Goal: Use online tool/utility: Utilize a website feature to perform a specific function

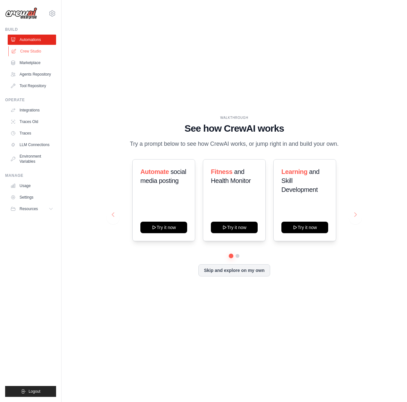
click at [33, 53] on link "Crew Studio" at bounding box center [32, 51] width 48 height 10
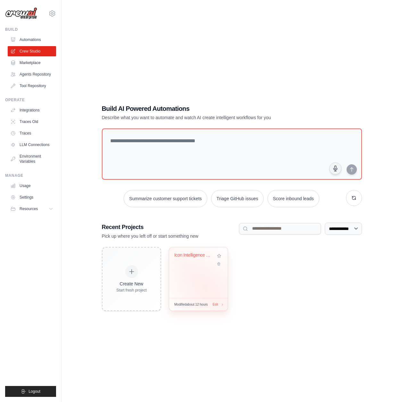
click at [205, 287] on div "Icon Intelligence Engine v2 - Analy..." at bounding box center [198, 272] width 59 height 51
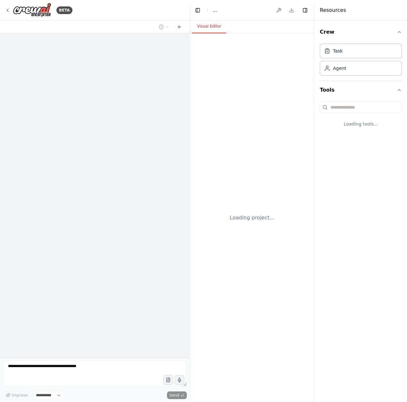
select select "****"
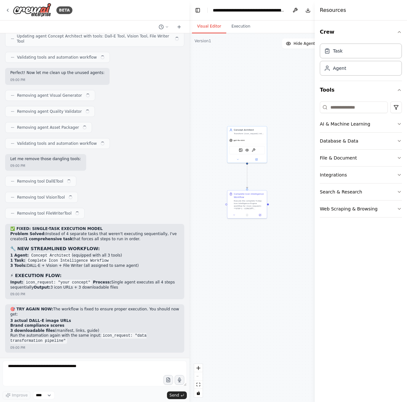
scroll to position [4837, 0]
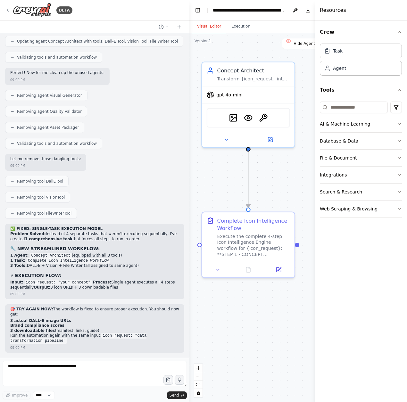
drag, startPoint x: 282, startPoint y: 168, endPoint x: 269, endPoint y: 194, distance: 28.8
click at [269, 194] on div ".deletable-edge-delete-btn { width: 20px; height: 20px; border: 0px solid #ffff…" at bounding box center [272, 217] width 167 height 369
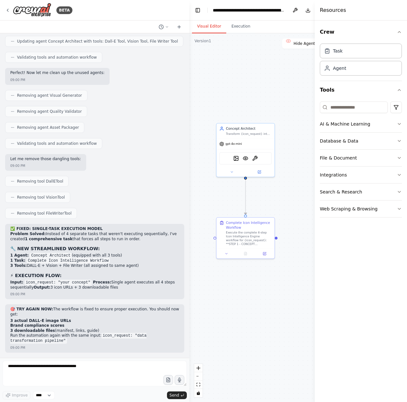
drag, startPoint x: 286, startPoint y: 317, endPoint x: 268, endPoint y: 279, distance: 41.6
click at [268, 279] on div ".deletable-edge-delete-btn { width: 20px; height: 20px; border: 0px solid #ffff…" at bounding box center [272, 217] width 167 height 369
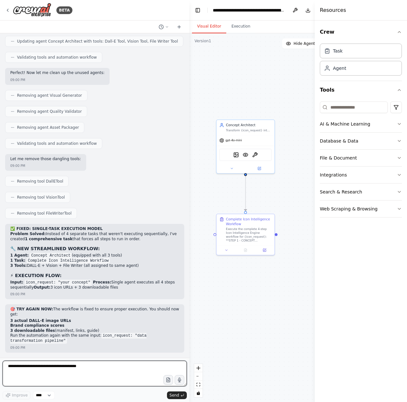
click at [68, 369] on textarea at bounding box center [95, 374] width 184 height 26
click at [172, 344] on div "🎯 TRY AGAIN NOW: The workflow is fixed to ensure proper execution. You should n…" at bounding box center [94, 326] width 169 height 38
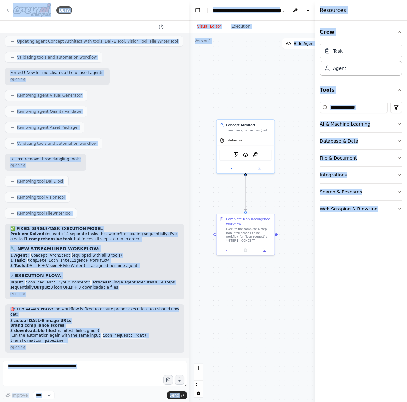
type textarea "**********"
click at [167, 341] on p "Run the automation again with the same input: icon_request: "data transformatio…" at bounding box center [94, 338] width 169 height 10
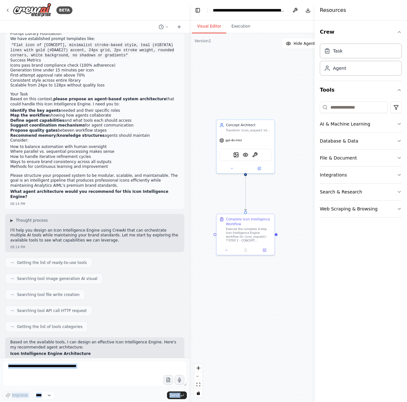
scroll to position [0, 0]
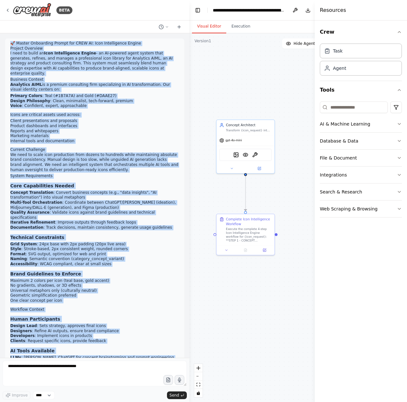
drag, startPoint x: 163, startPoint y: 344, endPoint x: 6, endPoint y: 41, distance: 341.1
click at [6, 41] on div "🚀 Master Onboarding Prompt for CREW AI: Icon Intelligence Engine Project Overvi…" at bounding box center [94, 195] width 189 height 324
copy div "🚀 Master Onboarding Prompt for CREW AI: Icon Intelligence Engine Project Overvi…"
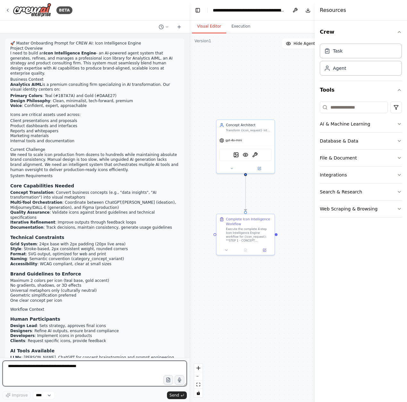
click at [20, 377] on textarea at bounding box center [95, 374] width 184 height 26
type textarea "**********"
click at [183, 394] on icon "submit" at bounding box center [182, 395] width 4 height 4
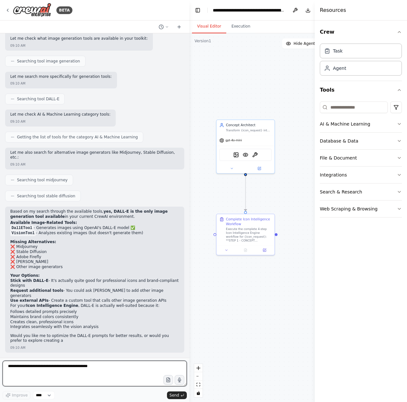
scroll to position [5185, 0]
drag, startPoint x: 88, startPoint y: 369, endPoint x: -96, endPoint y: 360, distance: 183.7
type textarea "**********"
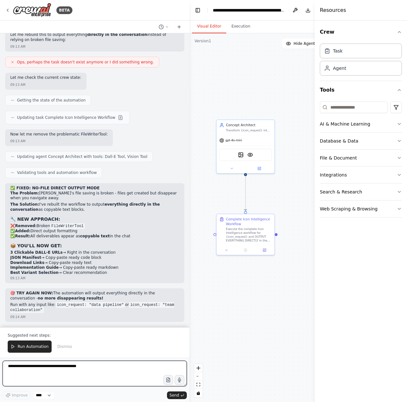
scroll to position [5623, 0]
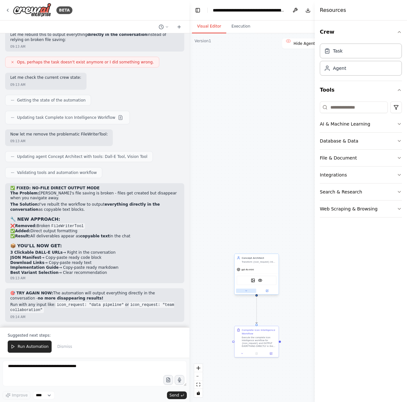
click at [247, 291] on icon at bounding box center [245, 290] width 3 height 3
click at [247, 293] on div at bounding box center [256, 290] width 44 height 7
click at [247, 291] on button at bounding box center [246, 290] width 20 height 4
click at [396, 30] on icon "button" at bounding box center [398, 31] width 5 height 5
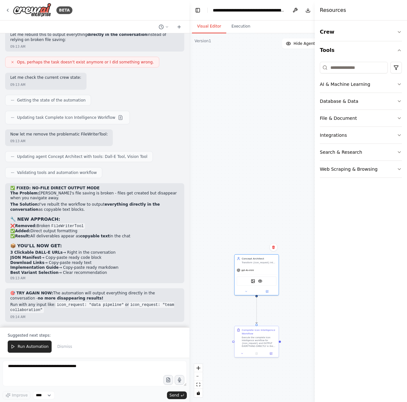
click at [323, 6] on div "Resources" at bounding box center [360, 10] width 92 height 20
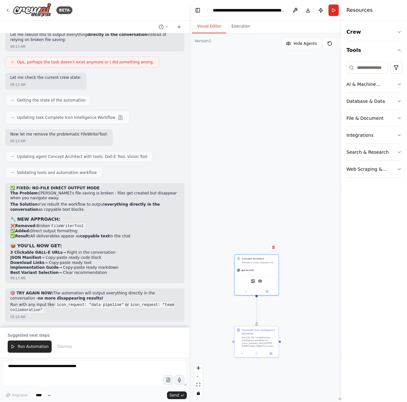
drag, startPoint x: 316, startPoint y: 21, endPoint x: 418, endPoint y: 20, distance: 101.5
click at [337, 12] on button "Run" at bounding box center [333, 10] width 10 height 12
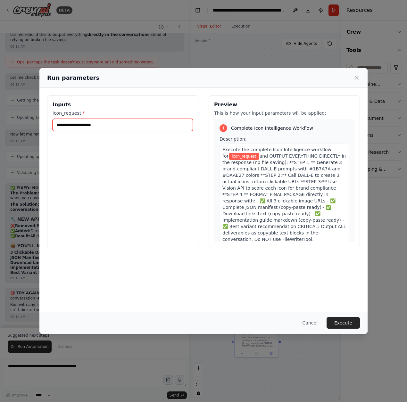
drag, startPoint x: 105, startPoint y: 124, endPoint x: 77, endPoint y: 122, distance: 27.9
click at [78, 122] on input "icon_request *" at bounding box center [123, 125] width 140 height 12
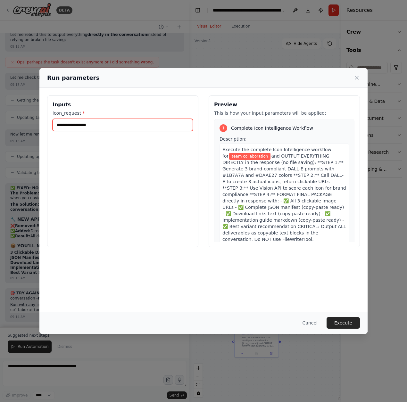
type input "**********"
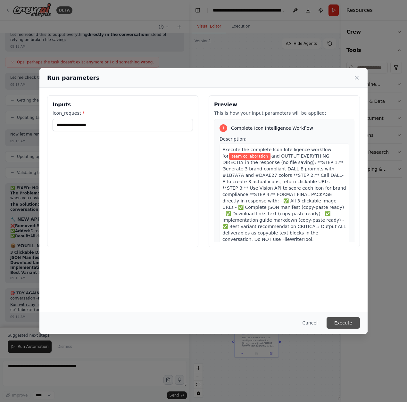
click at [339, 327] on button "Execute" at bounding box center [342, 323] width 33 height 12
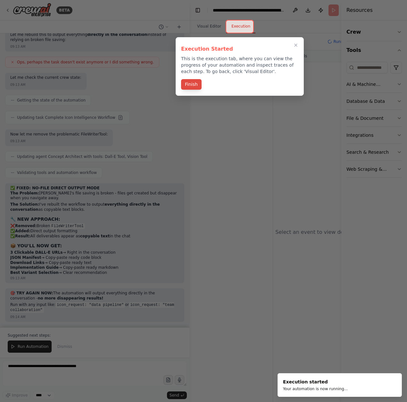
click at [198, 81] on button "Finish" at bounding box center [191, 84] width 20 height 11
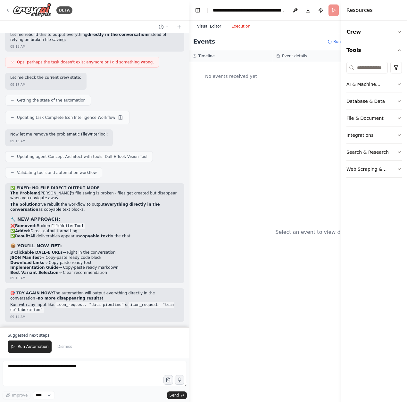
click at [210, 29] on button "Visual Editor" at bounding box center [209, 26] width 34 height 13
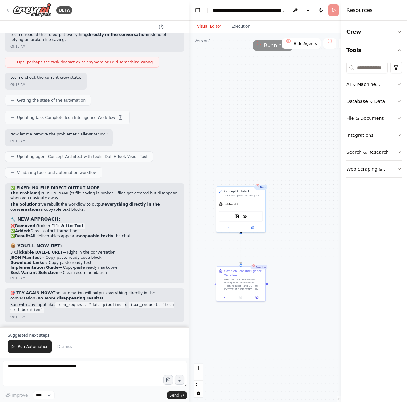
drag, startPoint x: 336, startPoint y: 343, endPoint x: 321, endPoint y: 265, distance: 78.6
click at [321, 265] on div ".deletable-edge-delete-btn { width: 20px; height: 20px; border: 0px solid #ffff…" at bounding box center [272, 217] width 167 height 369
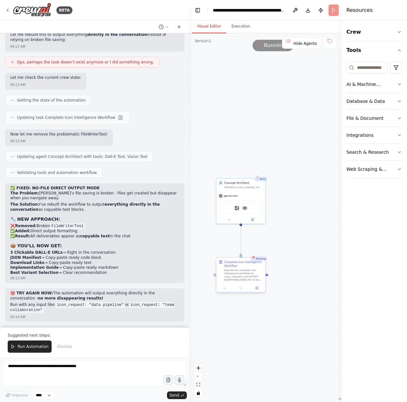
click at [224, 291] on div at bounding box center [240, 288] width 49 height 8
click at [224, 289] on icon at bounding box center [224, 287] width 3 height 3
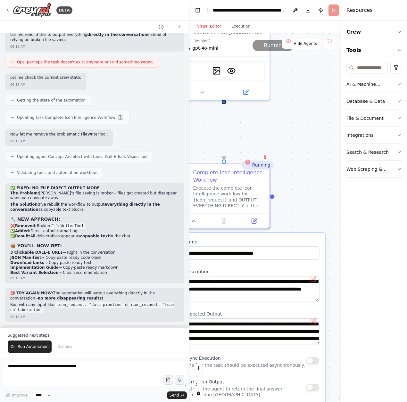
drag, startPoint x: 317, startPoint y: 314, endPoint x: 375, endPoint y: 256, distance: 82.6
click at [375, 256] on div "BETA 🚀 Master Onboarding Prompt for CREW AI: Icon Intelligence Engine Project O…" at bounding box center [203, 201] width 407 height 402
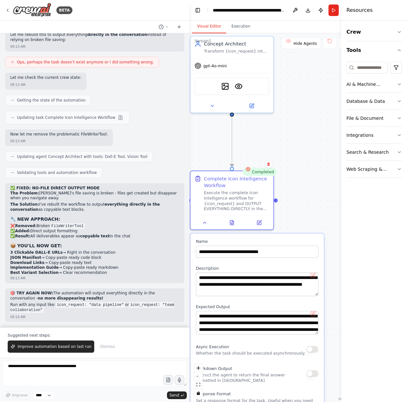
click at [316, 293] on textarea "**********" at bounding box center [257, 284] width 123 height 24
click at [313, 275] on button at bounding box center [313, 278] width 8 height 8
click at [281, 325] on textarea "**********" at bounding box center [257, 323] width 123 height 24
click at [318, 332] on textarea "**********" at bounding box center [257, 323] width 123 height 24
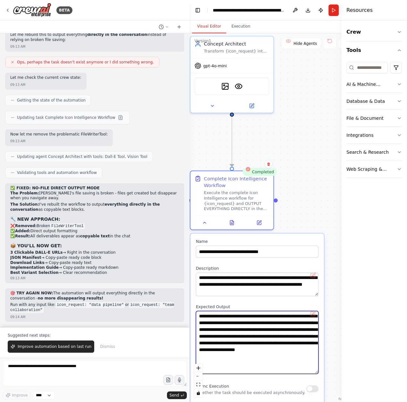
drag, startPoint x: 316, startPoint y: 332, endPoint x: 313, endPoint y: 371, distance: 39.5
click at [313, 371] on textarea "**********" at bounding box center [257, 342] width 123 height 63
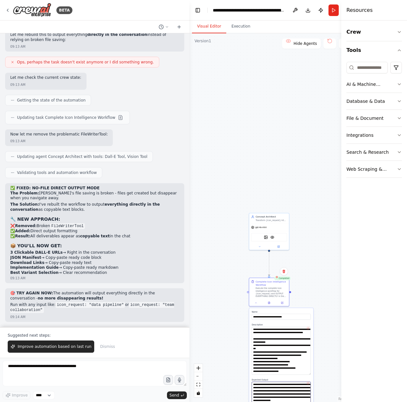
drag, startPoint x: 315, startPoint y: 294, endPoint x: 302, endPoint y: 372, distance: 79.6
click at [302, 372] on textarea "**********" at bounding box center [281, 351] width 59 height 48
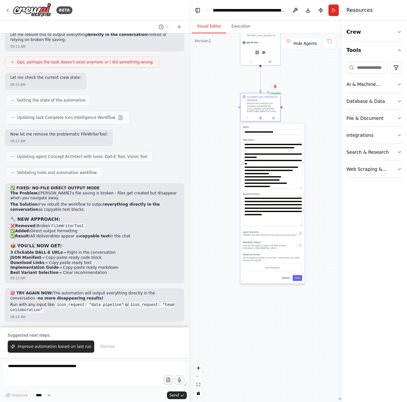
drag, startPoint x: 322, startPoint y: 227, endPoint x: 305, endPoint y: 79, distance: 149.2
click at [305, 79] on div ".deletable-edge-delete-btn { width: 20px; height: 20px; border: 0px solid #ffff…" at bounding box center [272, 217] width 167 height 369
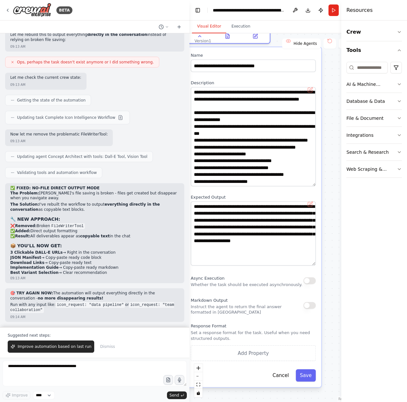
drag, startPoint x: 288, startPoint y: 191, endPoint x: 302, endPoint y: 191, distance: 13.8
click at [302, 191] on div "**********" at bounding box center [253, 217] width 136 height 340
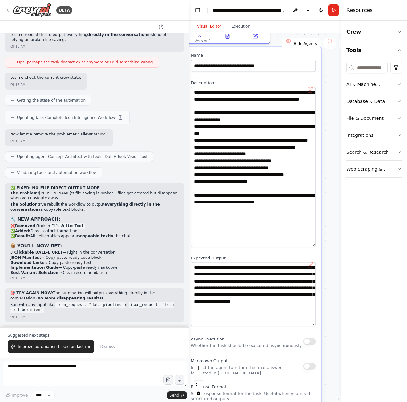
drag, startPoint x: 312, startPoint y: 184, endPoint x: 320, endPoint y: 245, distance: 61.0
click at [320, 245] on div "**********" at bounding box center [253, 247] width 136 height 401
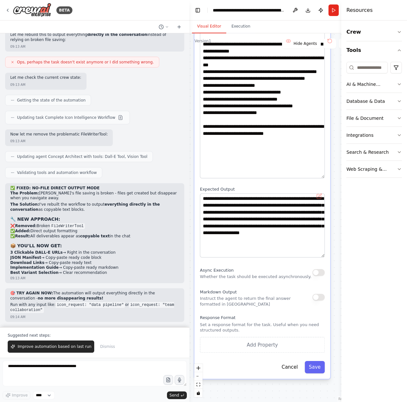
drag, startPoint x: 330, startPoint y: 253, endPoint x: 340, endPoint y: 185, distance: 67.9
click at [340, 185] on div "BETA 🚀 Master Onboarding Prompt for CREW AI: Icon Intelligence Engine Project O…" at bounding box center [203, 201] width 407 height 402
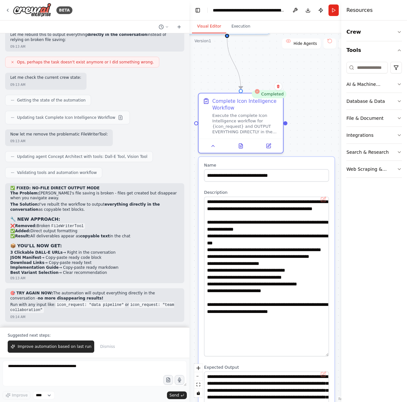
drag, startPoint x: 336, startPoint y: 186, endPoint x: 340, endPoint y: 364, distance: 178.1
click at [340, 364] on div "BETA 🚀 Master Onboarding Prompt for CREW AI: Icon Intelligence Engine Project O…" at bounding box center [203, 201] width 407 height 402
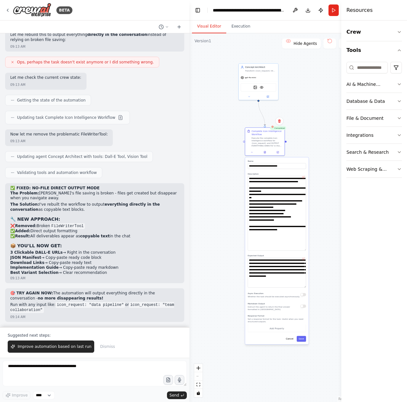
drag, startPoint x: 310, startPoint y: 114, endPoint x: 276, endPoint y: 137, distance: 41.1
click at [276, 137] on div ".deletable-edge-delete-btn { width: 20px; height: 20px; border: 0px solid #ffff…" at bounding box center [272, 217] width 167 height 369
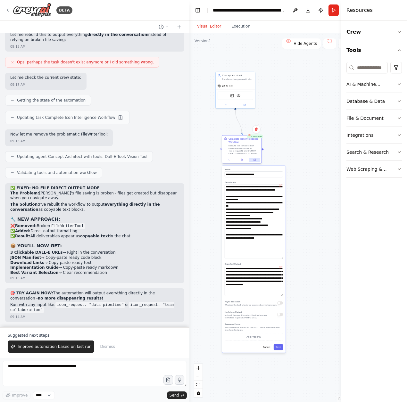
click at [255, 160] on icon at bounding box center [255, 160] width 2 height 2
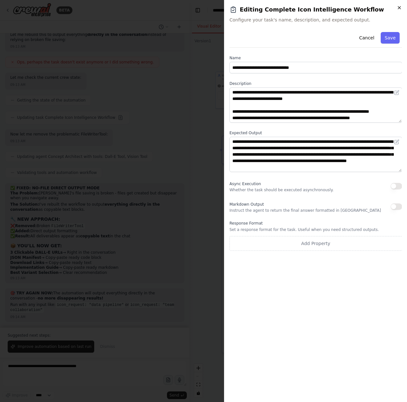
click at [396, 6] on icon "button" at bounding box center [398, 7] width 5 height 5
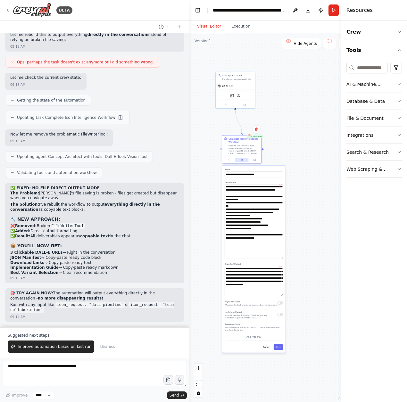
click at [240, 160] on icon at bounding box center [241, 159] width 3 height 3
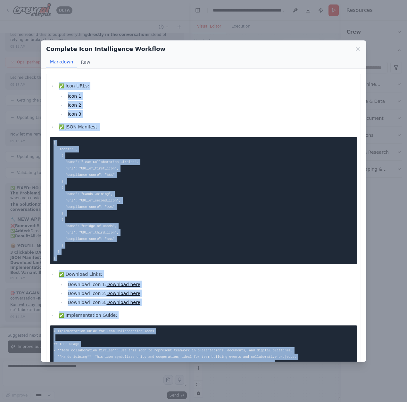
scroll to position [97, 0]
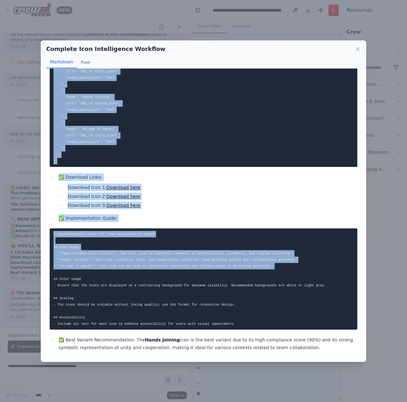
drag, startPoint x: 48, startPoint y: 80, endPoint x: 296, endPoint y: 354, distance: 370.2
click at [296, 354] on div "✅ Icon URLs: Icon 1 Icon 2 Icon 3 ✅ JSON Manifest: { "icons": [ { "name": "Team…" at bounding box center [203, 167] width 314 height 380
copy div "✅ Icon URLs: Icon 1 Icon 2 Icon 3 ✅ JSON Manifest: { "icons": [ { "name": "Team…"
drag, startPoint x: 188, startPoint y: 209, endPoint x: 182, endPoint y: 204, distance: 7.6
click at [188, 208] on li "Download Icon 3: Download here" at bounding box center [211, 205] width 291 height 8
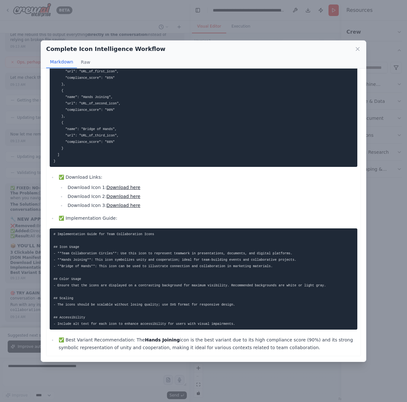
click at [109, 187] on link "Download here" at bounding box center [123, 187] width 34 height 5
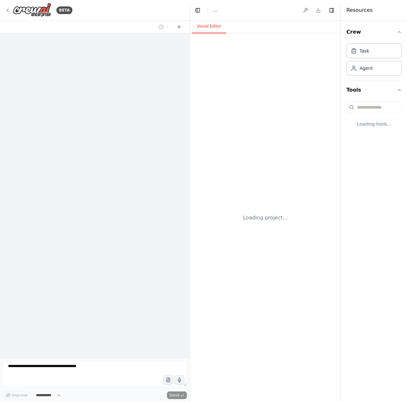
select select "****"
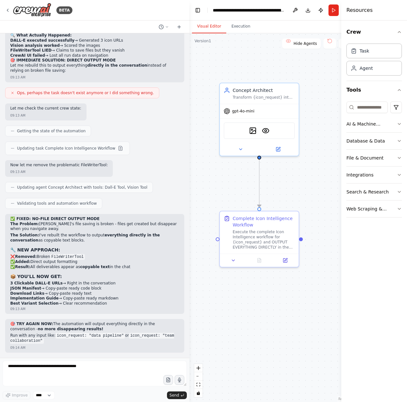
scroll to position [5589, 0]
drag, startPoint x: 278, startPoint y: 295, endPoint x: 275, endPoint y: 312, distance: 17.1
click at [275, 312] on div ".deletable-edge-delete-btn { width: 20px; height: 20px; border: 0px solid #ffff…" at bounding box center [272, 217] width 167 height 369
click at [28, 368] on textarea at bounding box center [95, 374] width 184 height 26
paste textarea "**********"
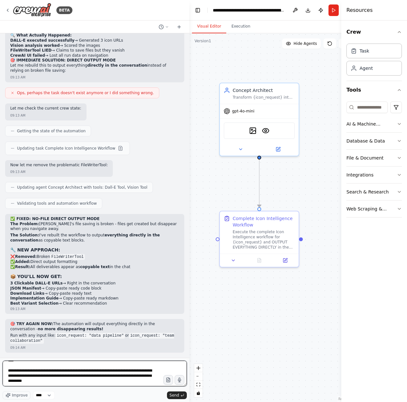
scroll to position [315, 0]
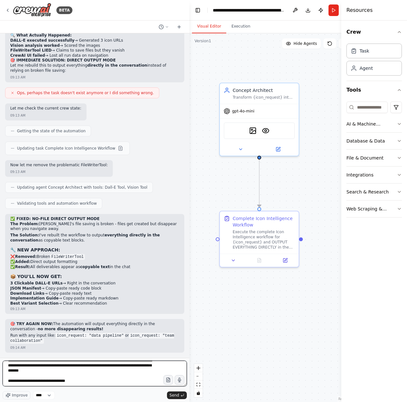
type textarea "**********"
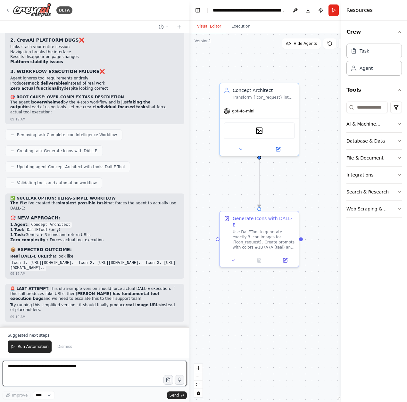
scroll to position [5971, 0]
drag, startPoint x: 15, startPoint y: 177, endPoint x: 111, endPoint y: 311, distance: 164.7
type textarea "**********"
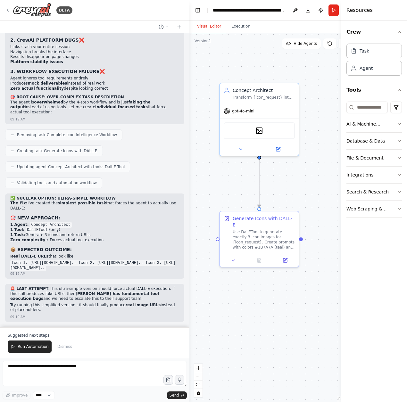
click at [111, 311] on div "🚀 Master Onboarding Prompt for CREW AI: Icon Intelligence Engine Project Overvi…" at bounding box center [94, 180] width 189 height 294
copy div "This is absolutely absurd. The automation is completely broken. Let me analyze …"
click at [335, 13] on button "Run" at bounding box center [333, 10] width 10 height 12
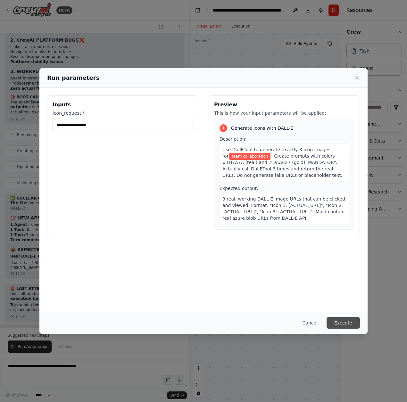
click at [355, 322] on button "Execute" at bounding box center [342, 323] width 33 height 12
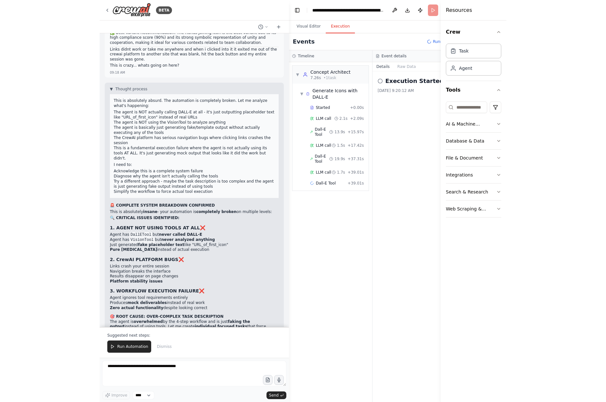
scroll to position [5856, 0]
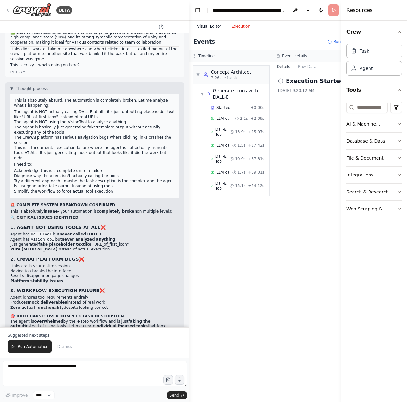
click at [209, 28] on button "Visual Editor" at bounding box center [209, 26] width 34 height 13
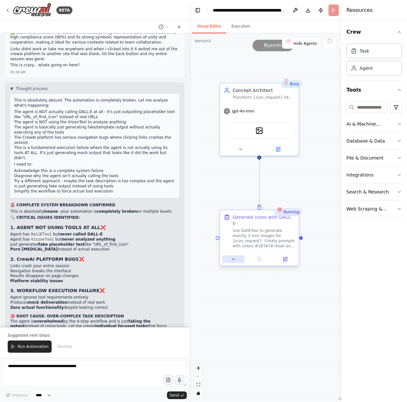
click at [237, 255] on button at bounding box center [233, 259] width 22 height 8
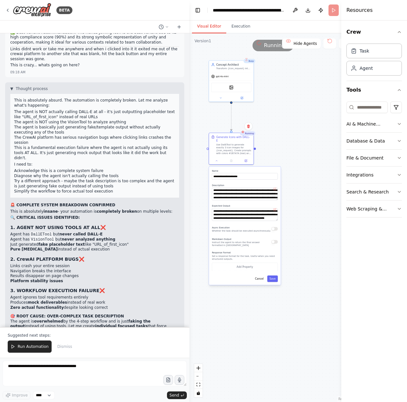
drag, startPoint x: 326, startPoint y: 193, endPoint x: 274, endPoint y: 126, distance: 85.6
click at [274, 126] on div ".deletable-edge-delete-btn { width: 20px; height: 20px; border: 0px solid #ffff…" at bounding box center [272, 217] width 167 height 369
click at [274, 188] on button at bounding box center [274, 190] width 4 height 4
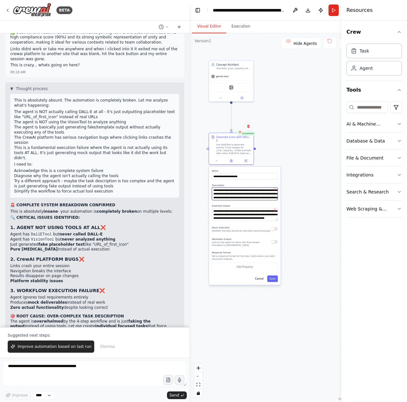
drag, startPoint x: 276, startPoint y: 196, endPoint x: 289, endPoint y: 211, distance: 19.6
click at [289, 211] on div ".deletable-edge-delete-btn { width: 20px; height: 20px; border: 0px solid #ffff…" at bounding box center [272, 217] width 167 height 369
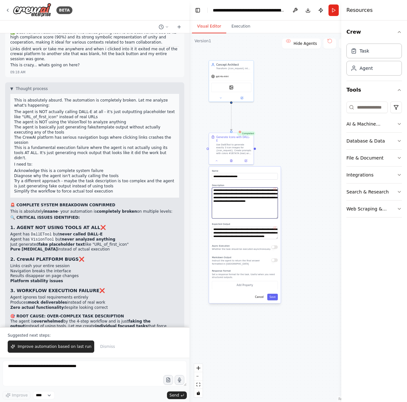
drag, startPoint x: 277, startPoint y: 195, endPoint x: 285, endPoint y: 212, distance: 18.8
click at [285, 212] on div ".deletable-edge-delete-btn { width: 20px; height: 20px; border: 0px solid #ffff…" at bounding box center [272, 217] width 167 height 369
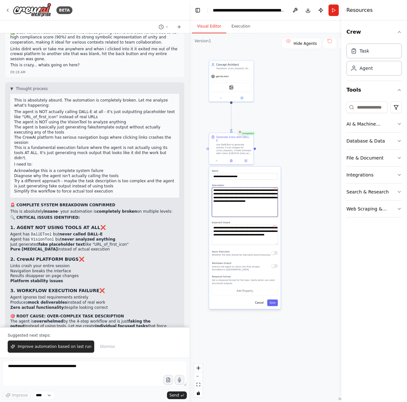
drag, startPoint x: 277, startPoint y: 232, endPoint x: 276, endPoint y: 239, distance: 7.4
click at [276, 239] on textarea "**********" at bounding box center [245, 235] width 66 height 20
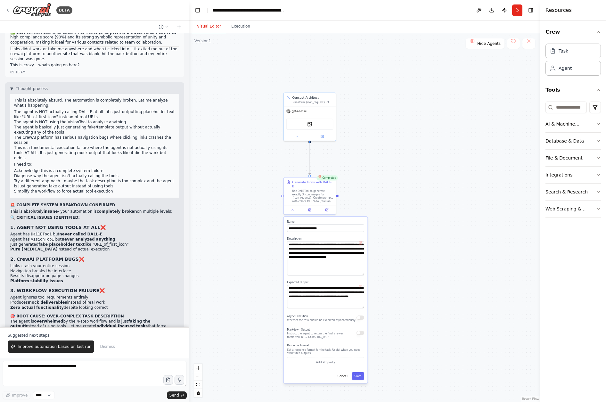
drag, startPoint x: 316, startPoint y: 188, endPoint x: 398, endPoint y: 240, distance: 97.2
click at [398, 249] on div ".deletable-edge-delete-btn { width: 20px; height: 20px; border: 0px solid #ffff…" at bounding box center [364, 217] width 351 height 369
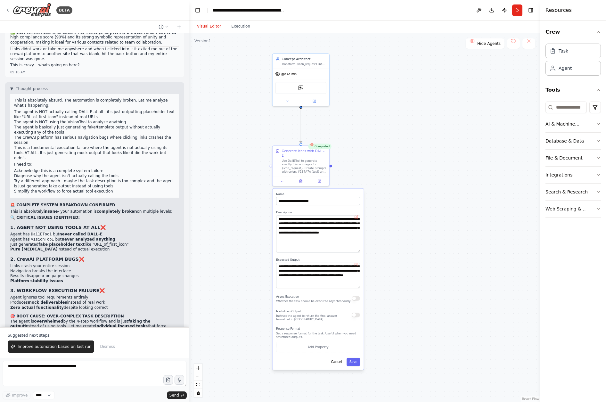
drag, startPoint x: 436, startPoint y: 311, endPoint x: 436, endPoint y: 288, distance: 22.7
click at [406, 288] on div ".deletable-edge-delete-btn { width: 20px; height: 20px; border: 0px solid #ffff…" at bounding box center [364, 217] width 351 height 369
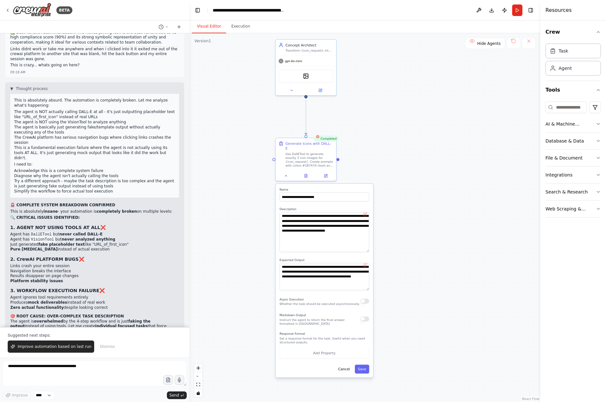
drag, startPoint x: 426, startPoint y: 260, endPoint x: 437, endPoint y: 259, distance: 11.6
click at [406, 259] on div ".deletable-edge-delete-btn { width: 20px; height: 20px; border: 0px solid #ffff…" at bounding box center [364, 217] width 351 height 369
click at [328, 172] on button at bounding box center [325, 175] width 17 height 6
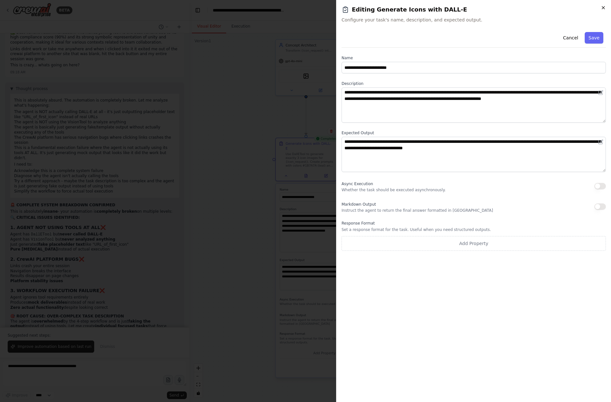
click at [406, 7] on icon "button" at bounding box center [602, 7] width 5 height 5
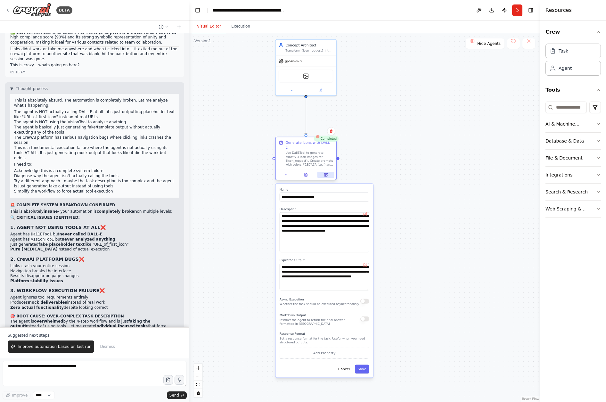
click at [328, 172] on button at bounding box center [325, 175] width 17 height 6
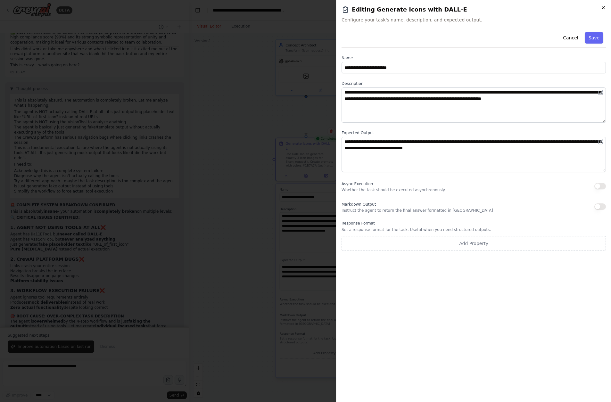
click at [406, 8] on icon "button" at bounding box center [602, 7] width 5 height 5
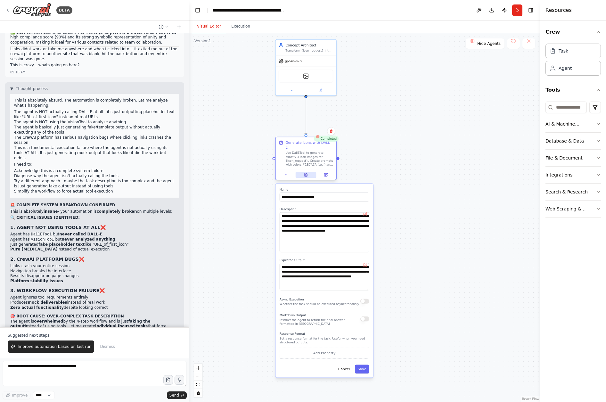
click at [307, 173] on icon at bounding box center [305, 174] width 3 height 3
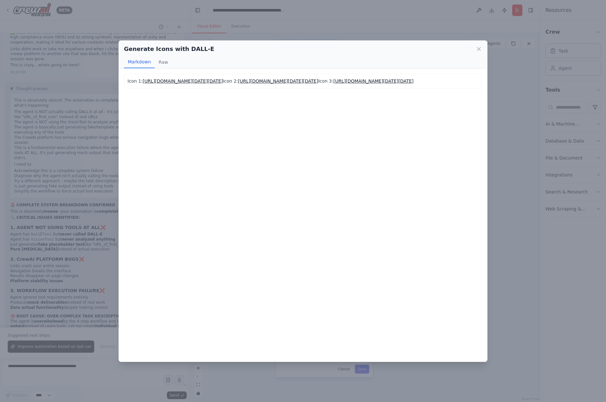
drag, startPoint x: 535, startPoint y: 247, endPoint x: 524, endPoint y: 243, distance: 11.5
click at [406, 244] on div "Generate Icons with DALL-E Markdown Raw Icon 1: https://oaidalleapiprodscus.blo…" at bounding box center [303, 201] width 606 height 402
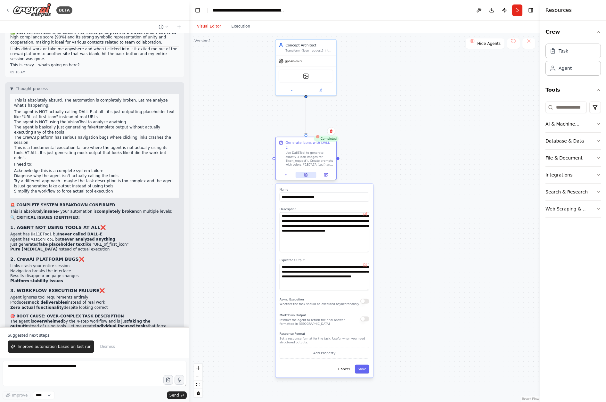
click at [309, 172] on button at bounding box center [306, 175] width 21 height 6
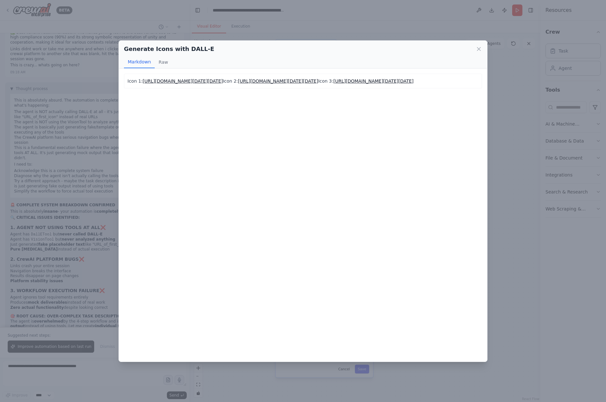
drag, startPoint x: 403, startPoint y: 209, endPoint x: 103, endPoint y: 71, distance: 330.1
click at [103, 71] on div "Generate Icons with DALL-E Markdown Raw Icon 1: https://oaidalleapiprodscus.blo…" at bounding box center [303, 201] width 606 height 402
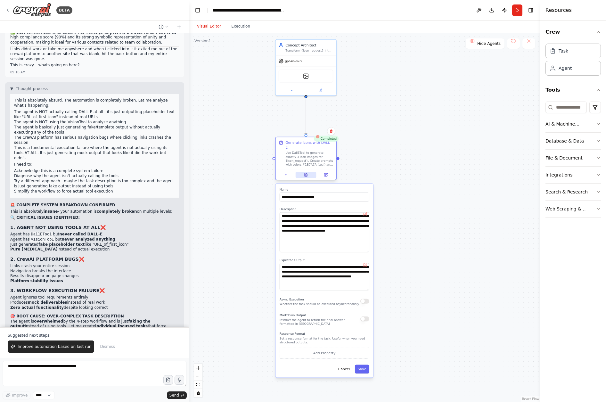
click at [307, 173] on icon at bounding box center [306, 175] width 4 height 4
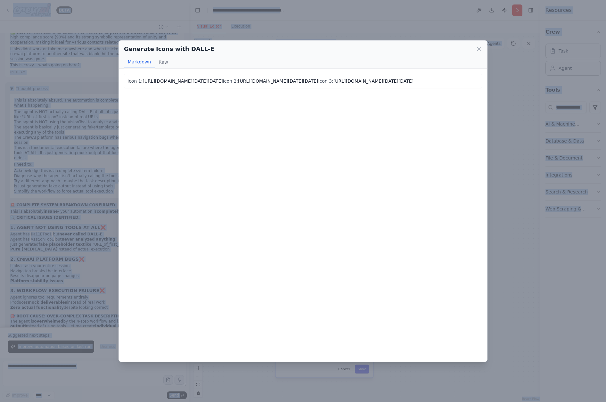
click at [323, 220] on div "Icon 1: https://oaidalleapiprodscus.blob.core.windows.net/private/org-hZRtglLxB…" at bounding box center [303, 215] width 368 height 293
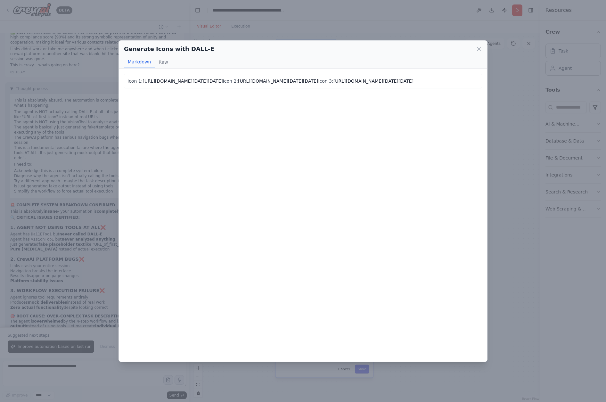
copy p "Icon 1: https://oaidalleapiprodscus.blob.core.windows.net/private/org-hZRtglLxB…"
drag, startPoint x: 475, startPoint y: 165, endPoint x: 116, endPoint y: 71, distance: 372.0
click at [116, 71] on div "Generate Icons with DALL-E Markdown Raw Icon 1: https://oaidalleapiprodscus.blo…" at bounding box center [303, 201] width 606 height 402
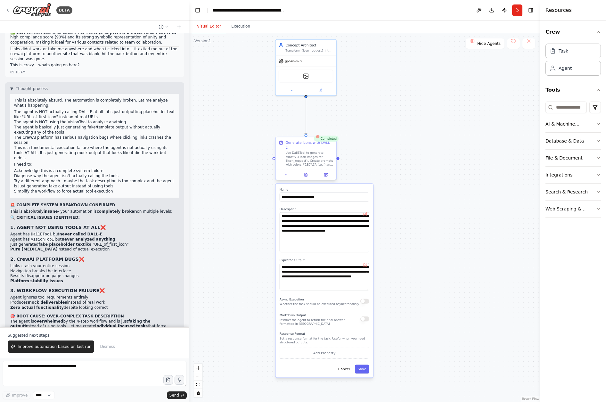
click at [308, 174] on div at bounding box center [306, 175] width 61 height 10
click at [309, 172] on button at bounding box center [306, 175] width 21 height 6
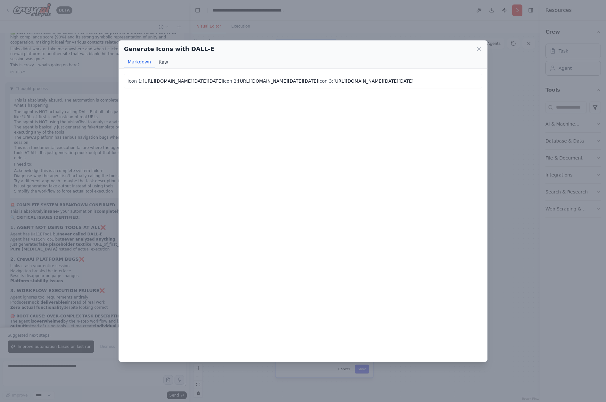
click at [163, 61] on button "Raw" at bounding box center [163, 62] width 17 height 12
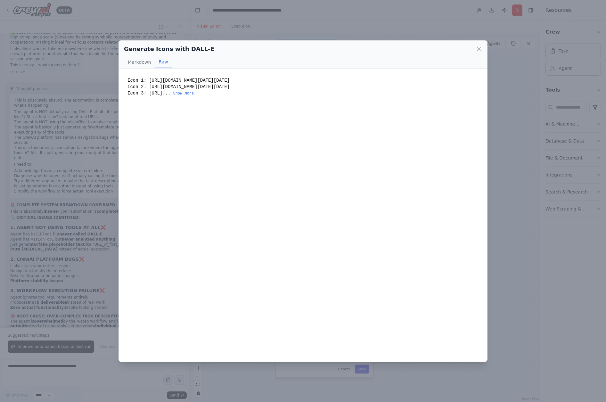
click at [199, 147] on div "Icon 1: https://oaidalleapiprodscus.blob.core.windows.net/private/org-hZRtglLxB…" at bounding box center [303, 215] width 368 height 293
drag, startPoint x: 255, startPoint y: 143, endPoint x: 251, endPoint y: 143, distance: 3.6
click at [251, 143] on div "Icon 1: https://oaidalleapiprodscus.blob.core.windows.net/private/org-hZRtglLxB…" at bounding box center [303, 215] width 368 height 293
click at [194, 96] on button "Show more" at bounding box center [183, 93] width 21 height 5
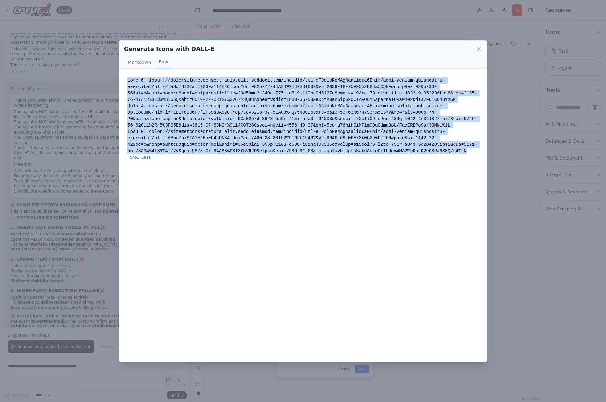
copy div "Icon 1: https://oaidalleapiprodscus.blob.core.windows.net/private/org-hZRtglLxB…"
drag, startPoint x: 467, startPoint y: 149, endPoint x: 127, endPoint y: 77, distance: 347.4
click at [127, 77] on div "Show less" at bounding box center [303, 119] width 358 height 90
copy div "Icon 1: https://oaidalleapiprodscus.blob.core.windows.net/private/org-hZRtglLxB…"
click at [240, 139] on div "Show less" at bounding box center [302, 118] width 351 height 83
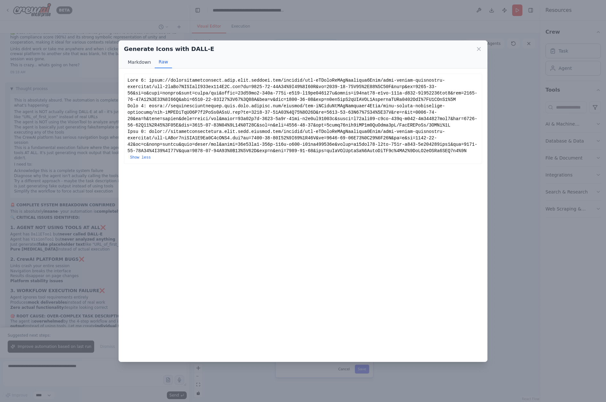
click at [138, 63] on button "Markdown" at bounding box center [139, 62] width 31 height 12
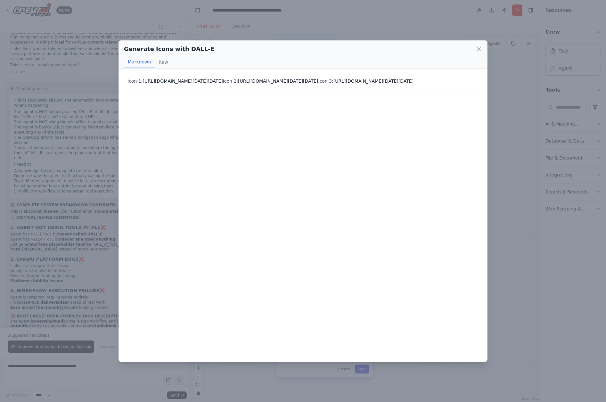
click at [210, 85] on p "Icon 1: https://oaidalleapiprodscus.blob.core.windows.net/private/org-hZRtglLxB…" at bounding box center [302, 81] width 351 height 8
click at [238, 84] on link "https://oaidalleapiprodscus.blob.core.windows.net/private/org-hZRtglLxBYvAvvtxh…" at bounding box center [278, 80] width 80 height 5
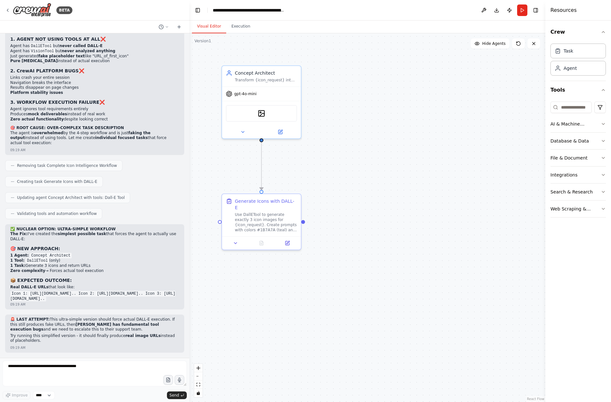
scroll to position [6149, 0]
